Goal: Find specific page/section: Find specific page/section

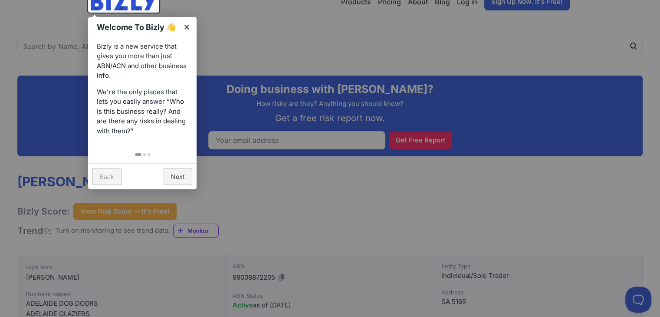
scroll to position [52, 0]
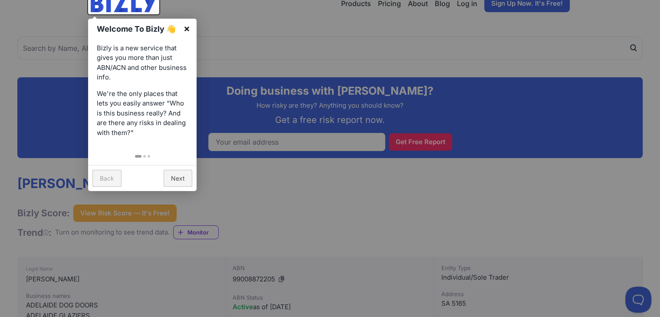
click at [184, 29] on link "×" at bounding box center [187, 29] width 20 height 20
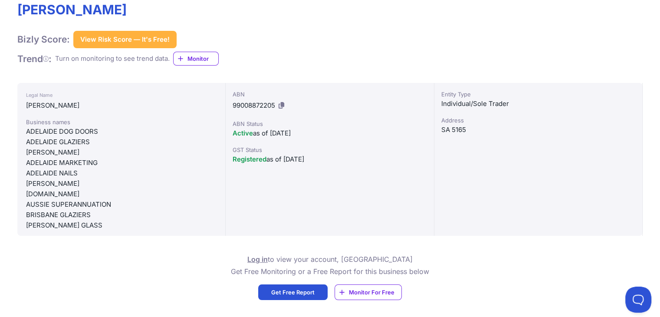
scroll to position [243, 0]
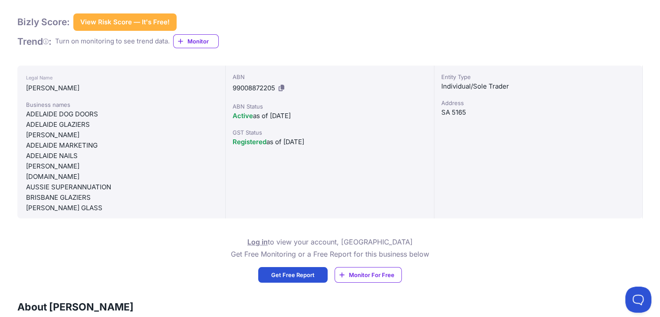
click at [71, 117] on div "ADELAIDE DOG DOORS" at bounding box center [121, 114] width 190 height 10
copy div "ADELAIDE DOG DOORS"
click at [72, 124] on div "ADELAIDE GLAZIERS" at bounding box center [121, 124] width 190 height 10
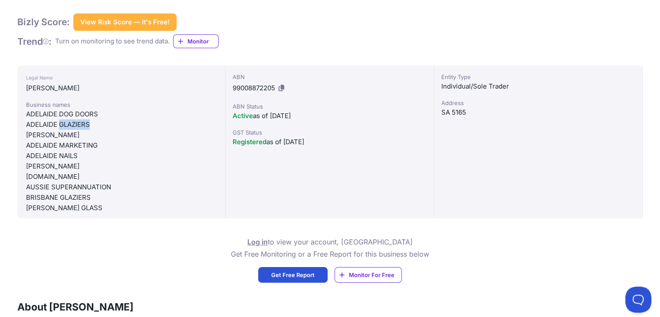
click at [72, 124] on div "ADELAIDE GLAZIERS" at bounding box center [121, 124] width 190 height 10
copy div "ADELAIDE GLAZIERS"
